Goal: Task Accomplishment & Management: Manage account settings

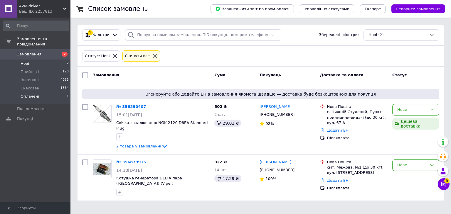
click at [40, 93] on li "Оплачені 1" at bounding box center [36, 97] width 72 height 11
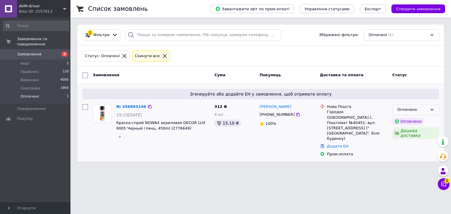
click at [430, 109] on icon at bounding box center [431, 110] width 3 height 2
click at [411, 123] on li "Прийнято" at bounding box center [416, 122] width 46 height 11
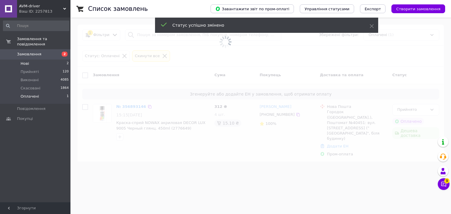
click at [32, 60] on li "Нові 2" at bounding box center [36, 64] width 72 height 8
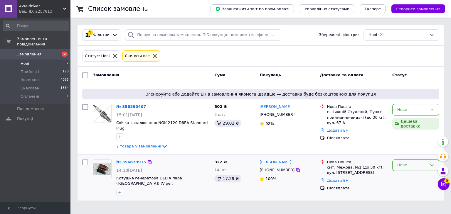
click at [405, 162] on div "Нове" at bounding box center [412, 165] width 30 height 6
click at [406, 172] on li "Прийнято" at bounding box center [416, 177] width 46 height 11
click at [424, 109] on div "Нове" at bounding box center [412, 110] width 30 height 6
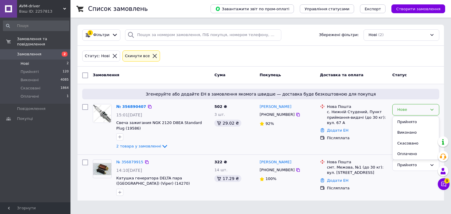
click at [409, 122] on li "Прийнято" at bounding box center [416, 122] width 46 height 11
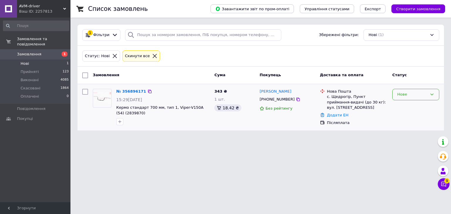
click at [406, 93] on div "Нове" at bounding box center [412, 95] width 30 height 6
click at [405, 107] on li "Прийнято" at bounding box center [416, 107] width 46 height 11
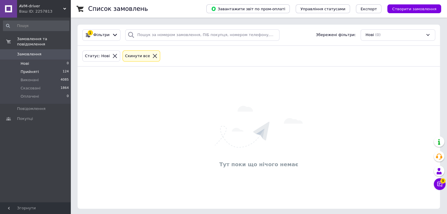
click at [43, 68] on li "Прийняті 124" at bounding box center [36, 72] width 72 height 8
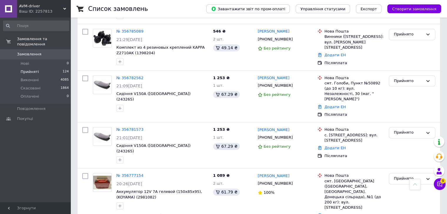
scroll to position [947, 0]
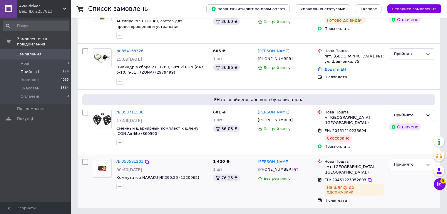
scroll to position [92, 0]
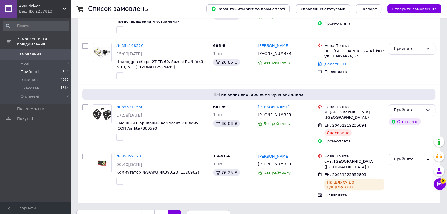
click at [157, 210] on link "6" at bounding box center [160, 216] width 13 height 12
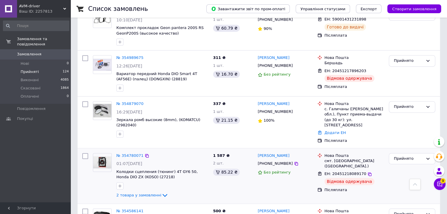
scroll to position [875, 0]
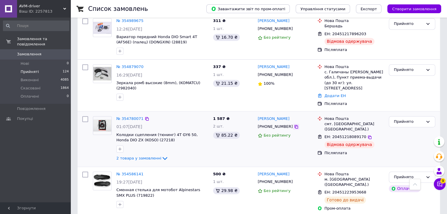
click at [294, 124] on icon at bounding box center [296, 126] width 5 height 5
click at [127, 117] on link "№ 354780071" at bounding box center [129, 119] width 27 height 4
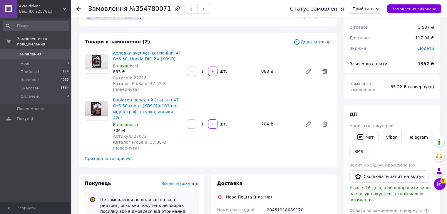
scroll to position [88, 0]
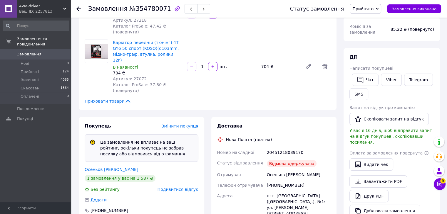
click at [365, 81] on button "Чат" at bounding box center [364, 80] width 27 height 12
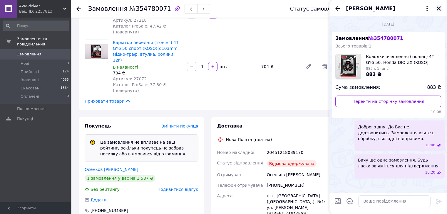
click at [440, 9] on icon "Закрити" at bounding box center [438, 8] width 5 height 5
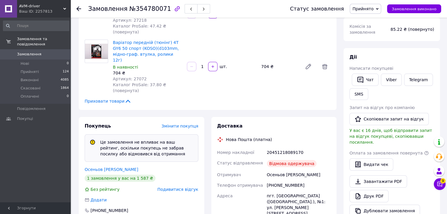
click at [80, 6] on icon at bounding box center [78, 8] width 5 height 5
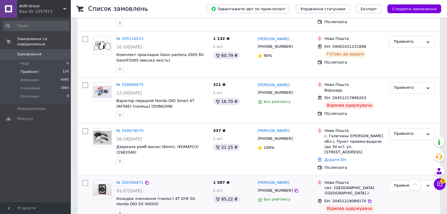
scroll to position [755, 0]
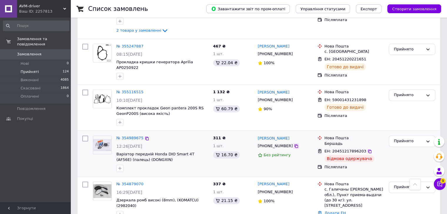
click at [294, 144] on icon at bounding box center [296, 146] width 5 height 5
click at [405, 136] on div "Прийнято" at bounding box center [411, 141] width 46 height 11
click at [401, 159] on li "Скасовано" at bounding box center [412, 164] width 46 height 11
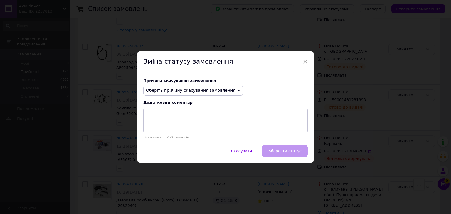
click at [213, 92] on span "Оберіть причину скасування замовлення" at bounding box center [191, 90] width 90 height 5
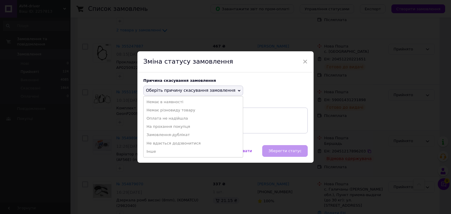
click at [157, 150] on li "Інше" at bounding box center [193, 152] width 99 height 8
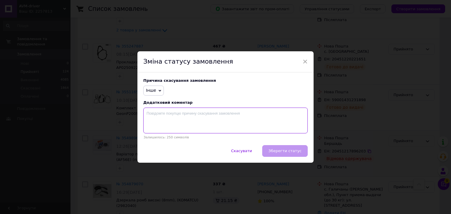
click at [188, 130] on textarea at bounding box center [225, 121] width 164 height 26
type textarea "не прийшов на пошту"
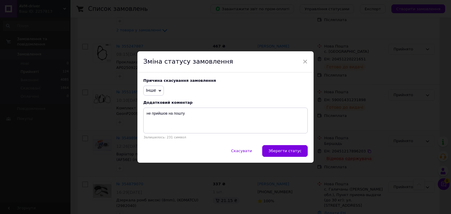
click at [295, 151] on span "Зберегти статус" at bounding box center [284, 151] width 33 height 4
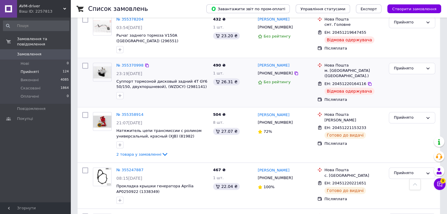
scroll to position [608, 0]
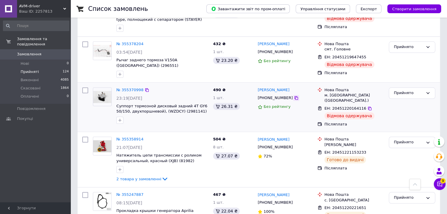
click at [294, 96] on icon at bounding box center [296, 98] width 5 height 5
click at [406, 90] on div "Прийнято" at bounding box center [407, 93] width 29 height 6
click at [402, 111] on li "Скасовано" at bounding box center [412, 116] width 46 height 11
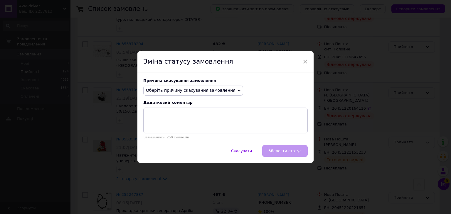
click at [218, 91] on span "Оберіть причину скасування замовлення" at bounding box center [191, 90] width 90 height 5
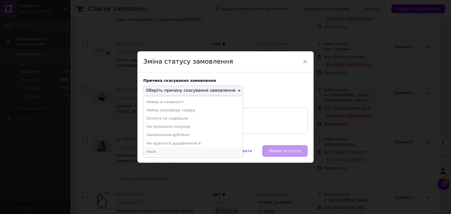
click at [159, 152] on li "Інше" at bounding box center [193, 152] width 99 height 8
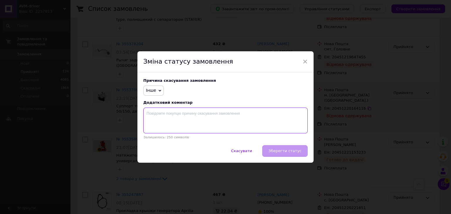
click at [184, 118] on textarea at bounding box center [225, 121] width 164 height 26
type textarea "не прийшов на пошту"
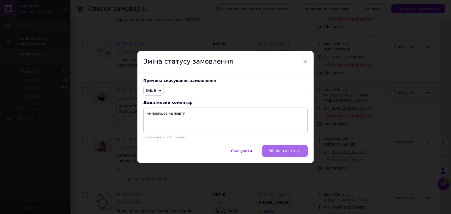
click at [285, 151] on span "Зберегти статус" at bounding box center [284, 151] width 33 height 4
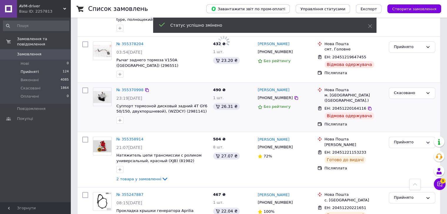
scroll to position [579, 0]
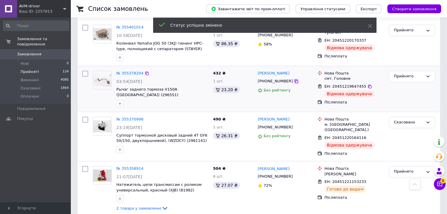
click at [294, 80] on icon at bounding box center [296, 82] width 4 height 4
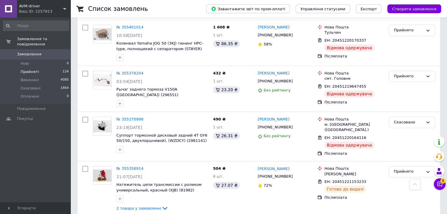
click at [54, 156] on div "Замовлення та повідомлення Замовлення 0 Нові 0 Прийняті 124 Виконані 4085 Скасо…" at bounding box center [36, 111] width 72 height 187
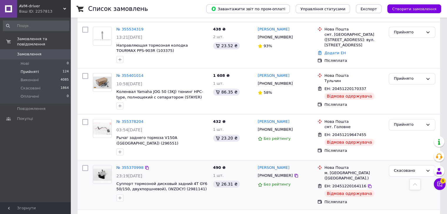
scroll to position [520, 0]
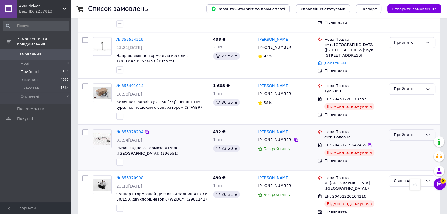
click at [405, 132] on div "Прийнято" at bounding box center [407, 135] width 29 height 6
click at [404, 153] on li "Скасовано" at bounding box center [412, 158] width 46 height 11
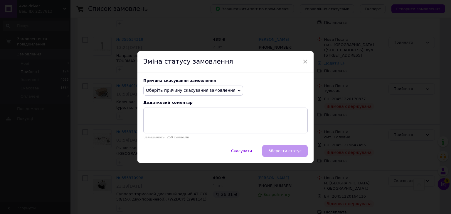
click at [219, 88] on span "Оберіть причину скасування замовлення" at bounding box center [191, 90] width 90 height 5
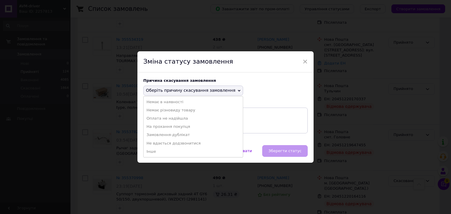
drag, startPoint x: 161, startPoint y: 151, endPoint x: 164, endPoint y: 149, distance: 3.5
click at [161, 151] on li "Інше" at bounding box center [193, 152] width 99 height 8
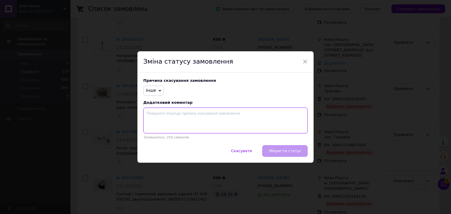
click at [185, 122] on textarea at bounding box center [225, 121] width 164 height 26
type textarea "не забрав з пошти"
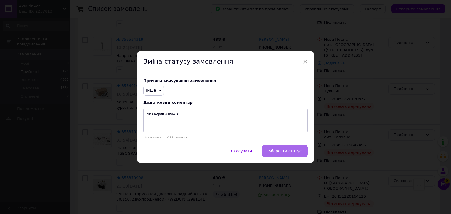
click at [292, 149] on span "Зберегти статус" at bounding box center [284, 151] width 33 height 4
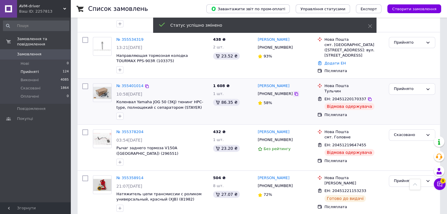
click at [294, 92] on icon at bounding box center [296, 94] width 5 height 5
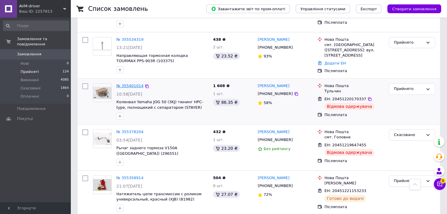
click at [124, 84] on link "№ 355401014" at bounding box center [129, 86] width 27 height 4
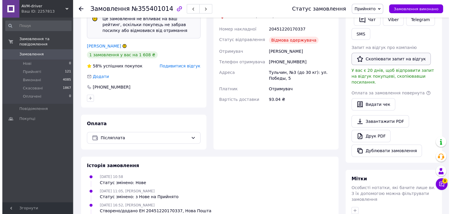
scroll to position [87, 0]
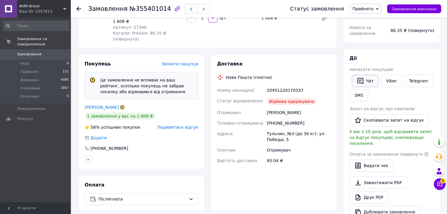
click at [369, 78] on button "Чат" at bounding box center [364, 81] width 27 height 12
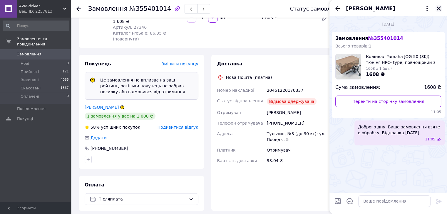
click at [437, 7] on icon "Закрити" at bounding box center [438, 8] width 4 height 4
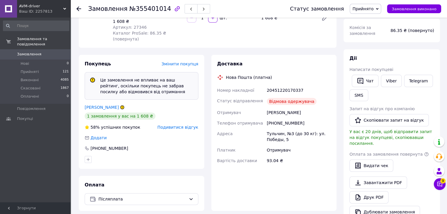
drag, startPoint x: 371, startPoint y: 9, endPoint x: 367, endPoint y: 26, distance: 17.8
click at [371, 9] on span "Прийнято" at bounding box center [362, 8] width 21 height 5
click at [370, 31] on li "Скасовано" at bounding box center [365, 29] width 31 height 9
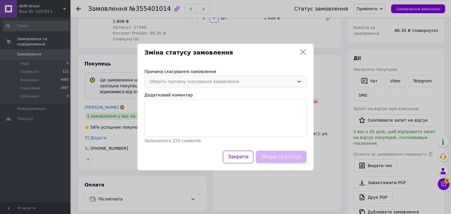
click at [203, 83] on div "Оберіть причину скасування замовлення" at bounding box center [221, 81] width 145 height 6
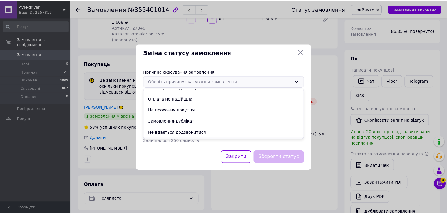
scroll to position [27, 0]
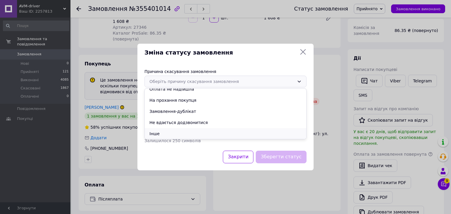
click at [163, 132] on li "Інше" at bounding box center [225, 133] width 161 height 11
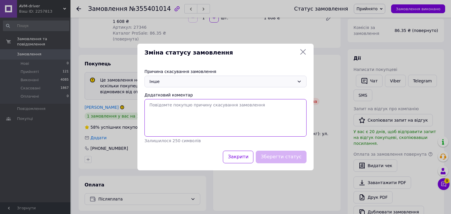
click at [186, 114] on textarea "Додатковий коментар" at bounding box center [225, 118] width 162 height 38
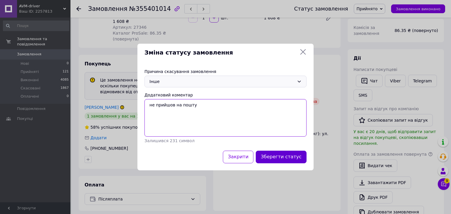
type textarea "не прийшов на пошту"
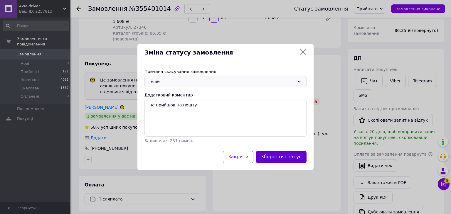
click at [275, 159] on button "Зберегти статус" at bounding box center [281, 157] width 51 height 13
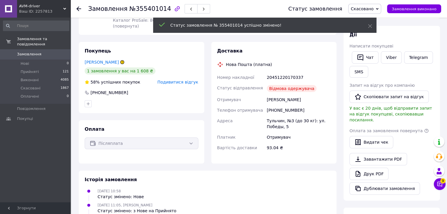
scroll to position [74, 0]
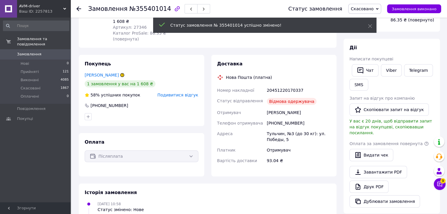
click at [78, 9] on icon at bounding box center [78, 8] width 5 height 5
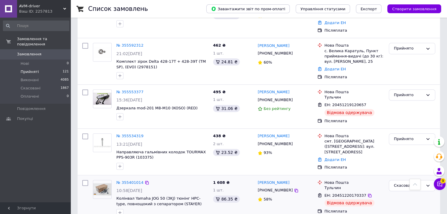
scroll to position [420, 0]
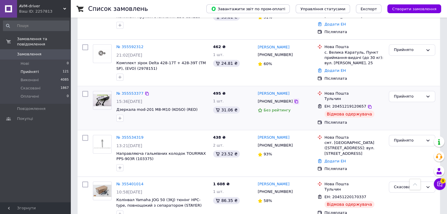
click at [294, 99] on icon at bounding box center [296, 101] width 5 height 5
click at [422, 94] on div "Прийнято" at bounding box center [407, 97] width 29 height 6
click at [406, 114] on li "Скасовано" at bounding box center [412, 119] width 46 height 11
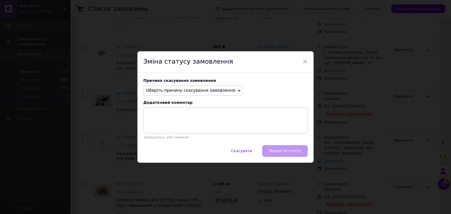
click at [217, 90] on span "Оберіть причину скасування замовлення" at bounding box center [191, 90] width 90 height 5
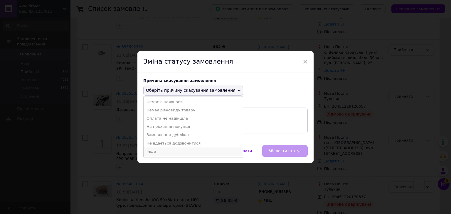
click at [148, 152] on li "Інше" at bounding box center [193, 152] width 99 height 8
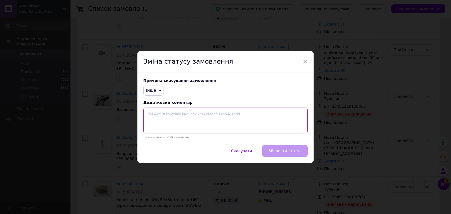
click at [180, 121] on textarea at bounding box center [225, 121] width 164 height 26
type textarea "п"
type textarea "не прийшов на пошту"
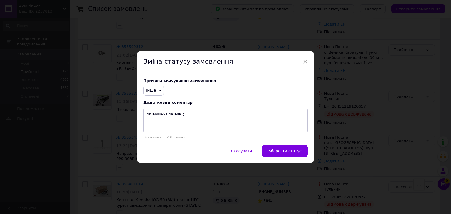
click at [290, 151] on span "Зберегти статус" at bounding box center [284, 151] width 33 height 4
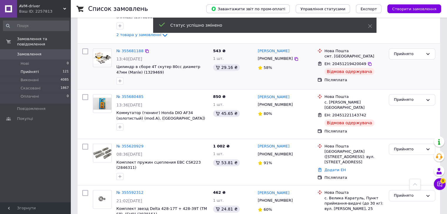
scroll to position [273, 0]
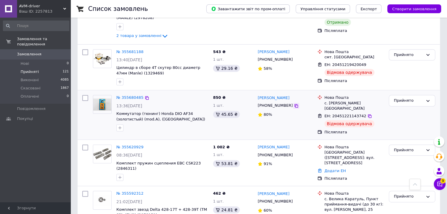
click at [294, 104] on icon at bounding box center [296, 106] width 5 height 5
click at [398, 98] on div "Прийнято" at bounding box center [407, 101] width 29 height 6
click at [402, 119] on li "Скасовано" at bounding box center [412, 124] width 46 height 11
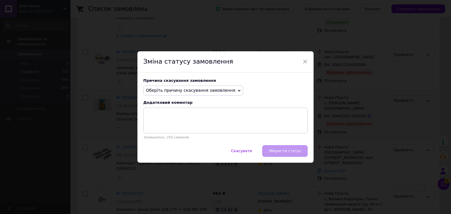
click at [207, 95] on span "Оберіть причину скасування замовлення" at bounding box center [193, 91] width 100 height 10
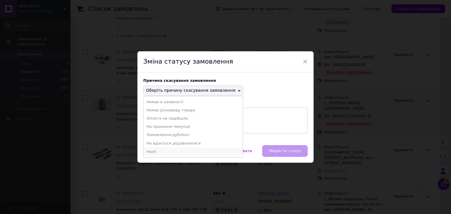
click at [153, 154] on li "Інше" at bounding box center [193, 152] width 99 height 8
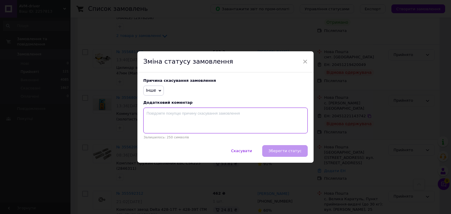
click at [193, 117] on textarea at bounding box center [225, 121] width 164 height 26
type textarea "не підійшов товар"
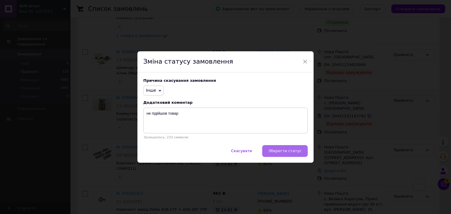
click at [291, 150] on span "Зберегти статус" at bounding box center [284, 151] width 33 height 4
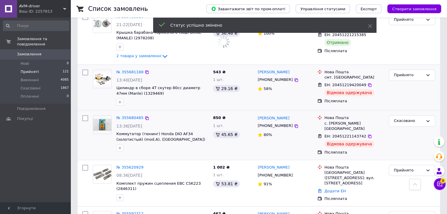
scroll to position [215, 0]
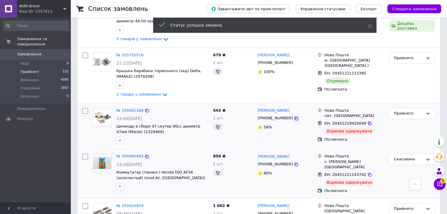
click at [294, 117] on icon at bounding box center [296, 119] width 4 height 4
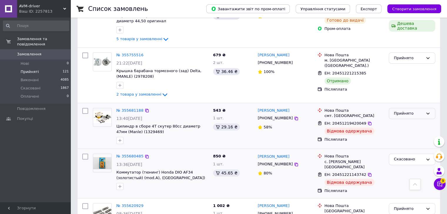
drag, startPoint x: 418, startPoint y: 107, endPoint x: 413, endPoint y: 110, distance: 5.1
click at [418, 111] on div "Прийнято" at bounding box center [407, 114] width 29 height 6
click at [410, 131] on li "Скасовано" at bounding box center [412, 136] width 46 height 11
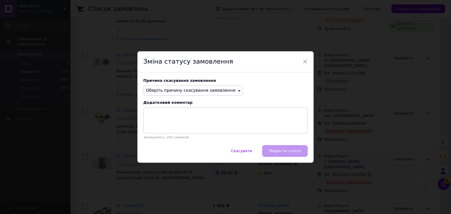
click at [197, 91] on span "Оберіть причину скасування замовлення" at bounding box center [191, 90] width 90 height 5
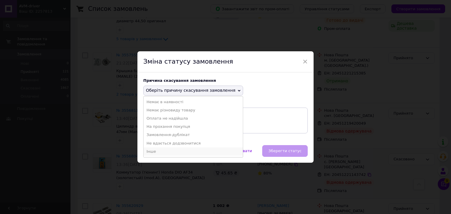
click at [163, 151] on li "Інше" at bounding box center [193, 152] width 99 height 8
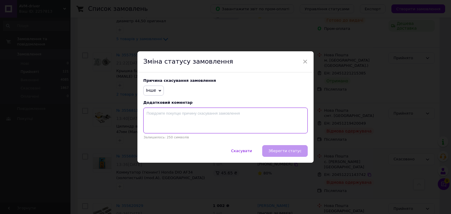
drag, startPoint x: 196, startPoint y: 119, endPoint x: 192, endPoint y: 117, distance: 4.5
click at [196, 119] on textarea at bounding box center [225, 121] width 164 height 26
type textarea "не прийшов на пошту"
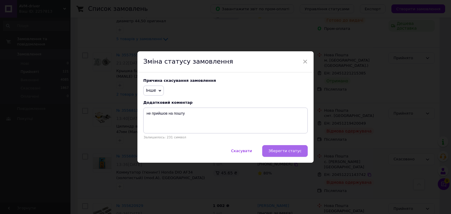
click at [299, 149] on span "Зберегти статус" at bounding box center [284, 151] width 33 height 4
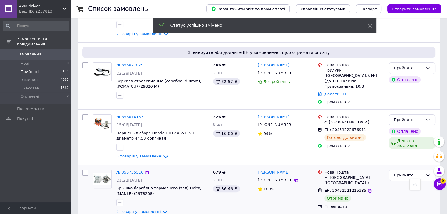
scroll to position [185, 0]
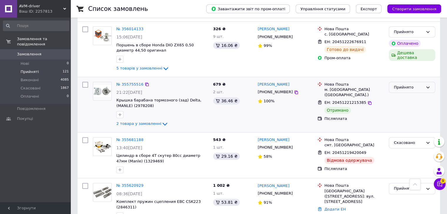
click at [410, 85] on div "Прийнято" at bounding box center [407, 88] width 29 height 6
click at [405, 94] on li "Виконано" at bounding box center [412, 99] width 46 height 11
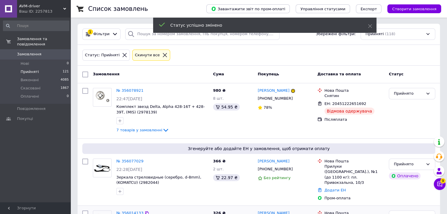
scroll to position [0, 0]
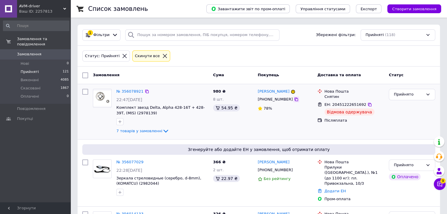
click at [294, 100] on icon at bounding box center [296, 100] width 4 height 4
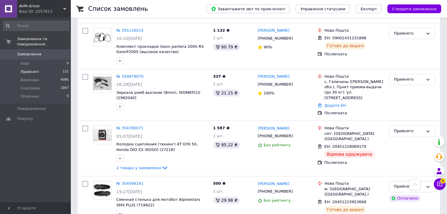
scroll to position [411, 0]
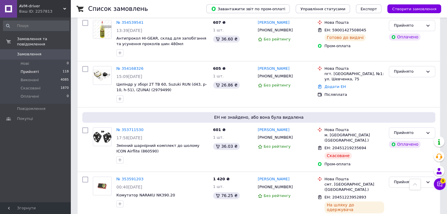
scroll to position [798, 0]
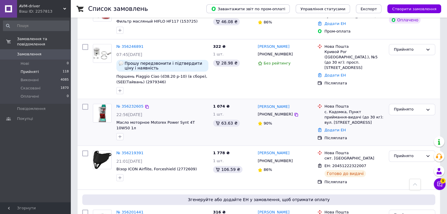
scroll to position [411, 0]
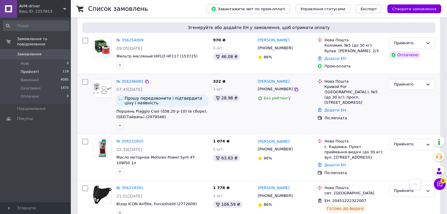
click at [294, 87] on icon at bounding box center [296, 89] width 5 height 5
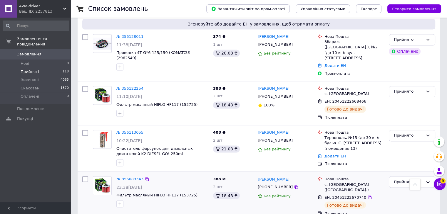
scroll to position [952, 0]
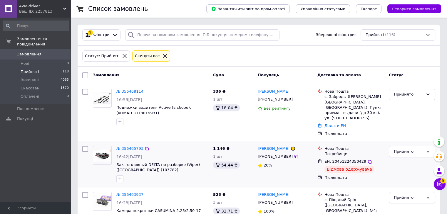
scroll to position [59, 0]
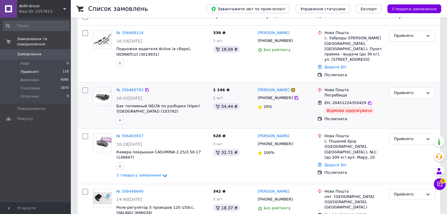
click at [294, 96] on icon at bounding box center [296, 98] width 5 height 5
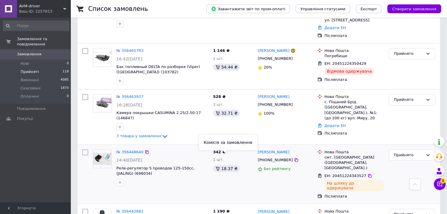
scroll to position [88, 0]
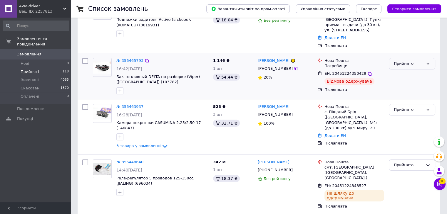
drag, startPoint x: 420, startPoint y: 57, endPoint x: 418, endPoint y: 63, distance: 5.4
click at [420, 61] on div "Прийнято" at bounding box center [407, 64] width 29 height 6
click at [403, 81] on li "Скасовано" at bounding box center [412, 86] width 46 height 11
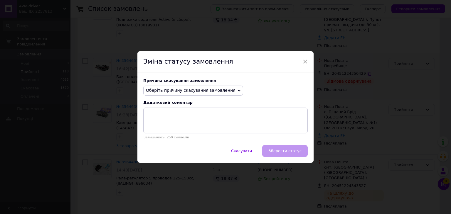
click at [201, 89] on span "Оберіть причину скасування замовлення" at bounding box center [191, 90] width 90 height 5
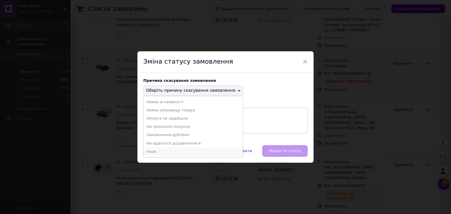
click at [152, 153] on li "Інше" at bounding box center [193, 152] width 99 height 8
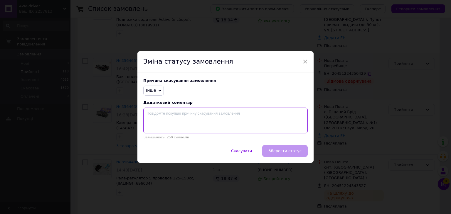
click at [184, 121] on textarea at bounding box center [225, 121] width 164 height 26
type textarea "товар не підійшов перезамовляти не треба"
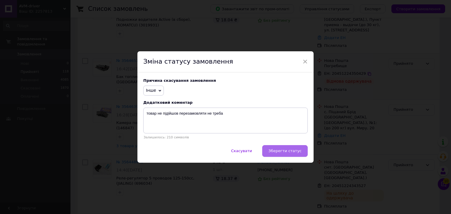
click at [289, 152] on span "Зберегти статус" at bounding box center [284, 151] width 33 height 4
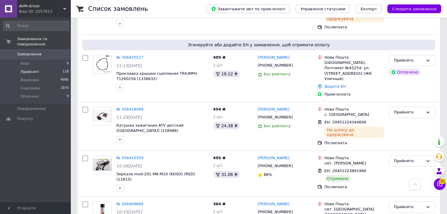
scroll to position [440, 0]
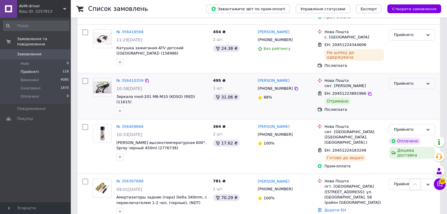
click at [407, 78] on div "Прийнято" at bounding box center [411, 83] width 46 height 11
click at [402, 90] on li "Виконано" at bounding box center [412, 95] width 46 height 11
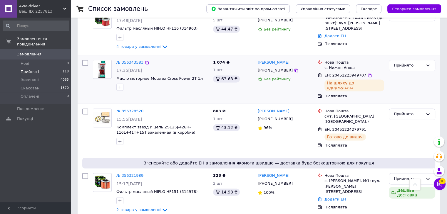
scroll to position [916, 0]
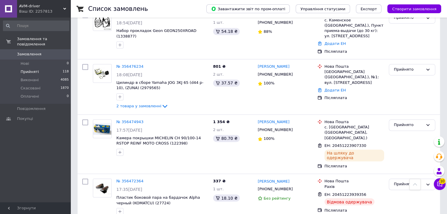
scroll to position [925, 0]
click at [294, 187] on icon at bounding box center [296, 189] width 5 height 5
click at [409, 181] on div "Прийнято" at bounding box center [407, 184] width 29 height 6
click at [406, 202] on li "Скасовано" at bounding box center [412, 207] width 46 height 11
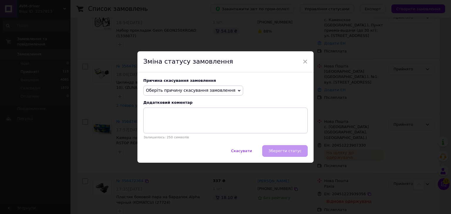
click at [210, 93] on span "Оберіть причину скасування замовлення" at bounding box center [193, 91] width 100 height 10
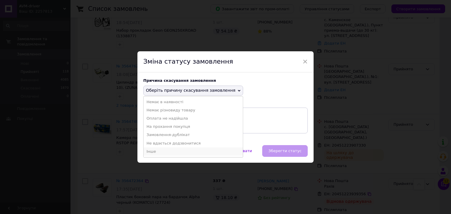
click at [159, 152] on li "Інше" at bounding box center [193, 152] width 99 height 8
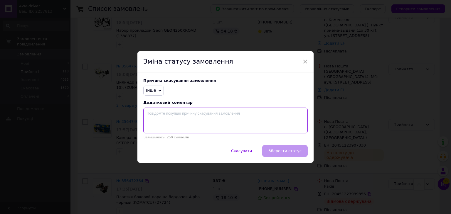
click at [185, 121] on textarea at bounding box center [225, 121] width 164 height 26
type textarea "не прийшов на пошту, не відповідає"
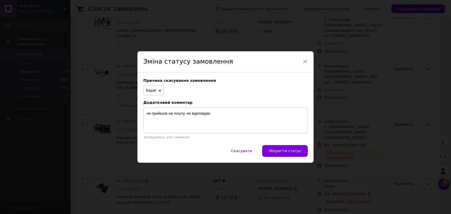
click at [273, 149] on button "Зберегти статус" at bounding box center [285, 151] width 46 height 12
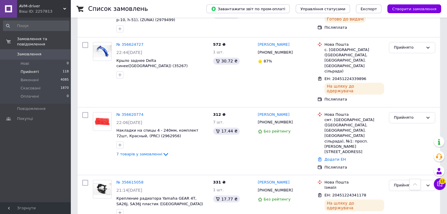
scroll to position [917, 0]
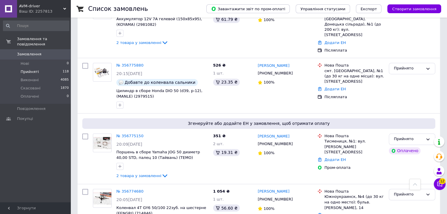
scroll to position [947, 0]
